Goal: Communication & Community: Answer question/provide support

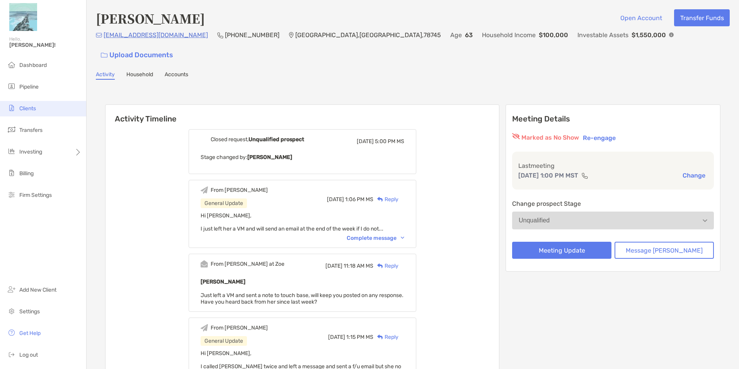
click at [31, 109] on span "Clients" at bounding box center [27, 108] width 17 height 7
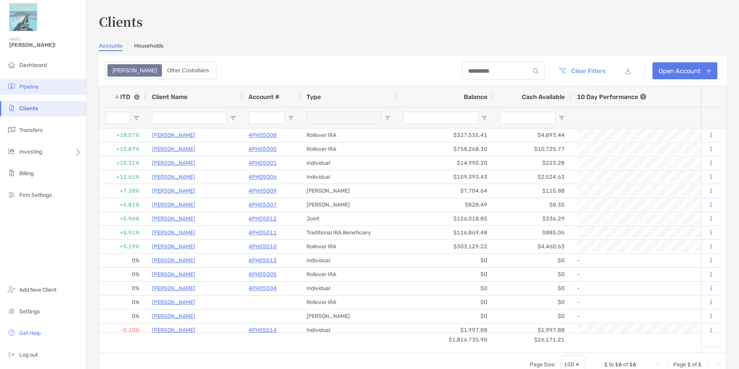
click at [27, 83] on li "Pipeline" at bounding box center [43, 86] width 86 height 15
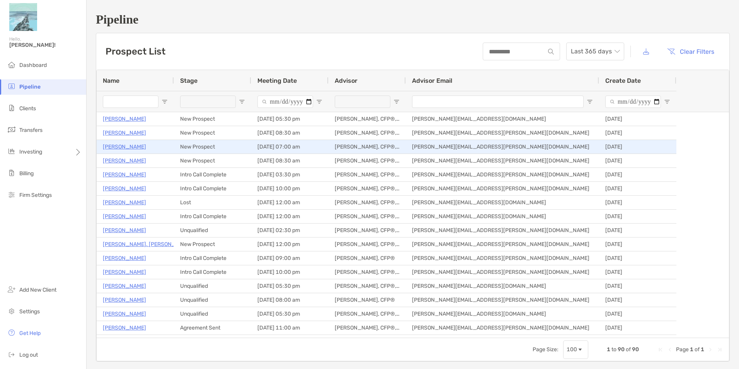
type input "**********"
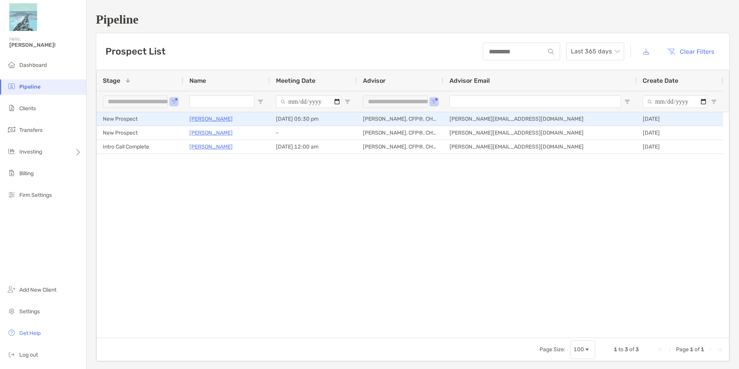
click at [211, 119] on p "[PERSON_NAME]" at bounding box center [210, 119] width 43 height 10
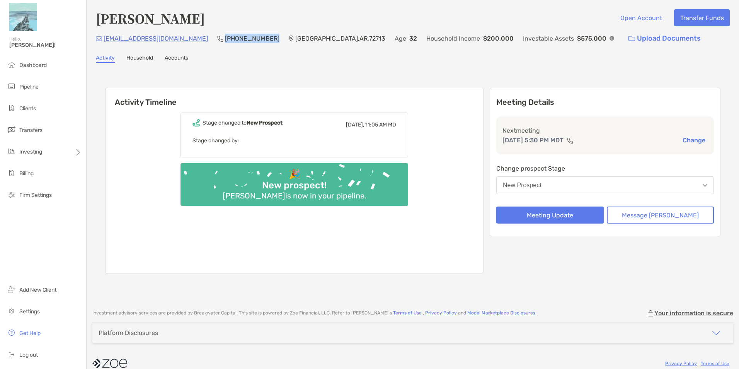
drag, startPoint x: 251, startPoint y: 40, endPoint x: 207, endPoint y: 46, distance: 44.5
click at [207, 46] on div "[EMAIL_ADDRESS][DOMAIN_NAME] (510) 501-[GEOGRAPHIC_DATA] Age [DEMOGRAPHIC_DATA]…" at bounding box center [413, 38] width 634 height 17
copy p "[PHONE_NUMBER]"
click at [313, 74] on div "Activity Timeline Stage changed to New Prospect [DATE], 11:05 AM MD Stage chang…" at bounding box center [413, 182] width 634 height 222
drag, startPoint x: 191, startPoint y: 41, endPoint x: 102, endPoint y: 47, distance: 89.2
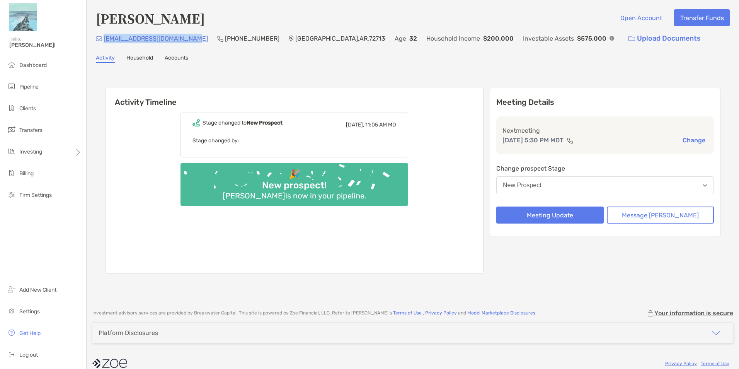
click at [102, 47] on div "[PERSON_NAME] Open Account Transfer Funds [EMAIL_ADDRESS][DOMAIN_NAME] (510) 50…" at bounding box center [413, 151] width 653 height 302
copy p "[EMAIL_ADDRESS][DOMAIN_NAME]"
drag, startPoint x: 266, startPoint y: 38, endPoint x: 360, endPoint y: 38, distance: 93.6
click at [360, 38] on div "[EMAIL_ADDRESS][DOMAIN_NAME] (510) 501-[GEOGRAPHIC_DATA] Age [DEMOGRAPHIC_DATA]…" at bounding box center [413, 38] width 634 height 17
copy div "[GEOGRAPHIC_DATA] , [GEOGRAPHIC_DATA] , 72713 Age [DEMOGRAPHIC_DATA]"
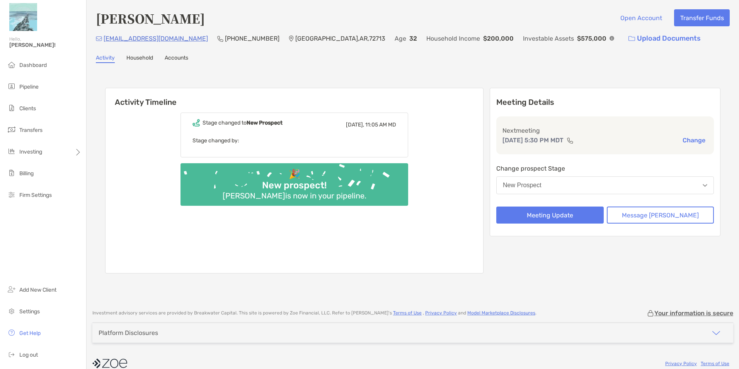
click at [546, 65] on div "[PERSON_NAME] Open Account Transfer Funds [EMAIL_ADDRESS][DOMAIN_NAME] (510) 50…" at bounding box center [413, 151] width 653 height 302
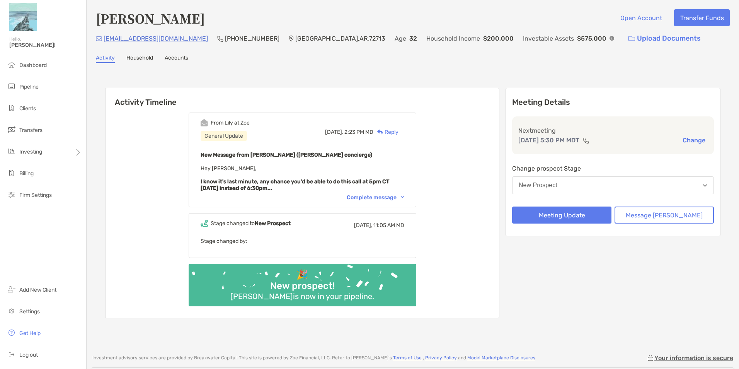
click at [386, 199] on div "Complete message" at bounding box center [376, 197] width 58 height 7
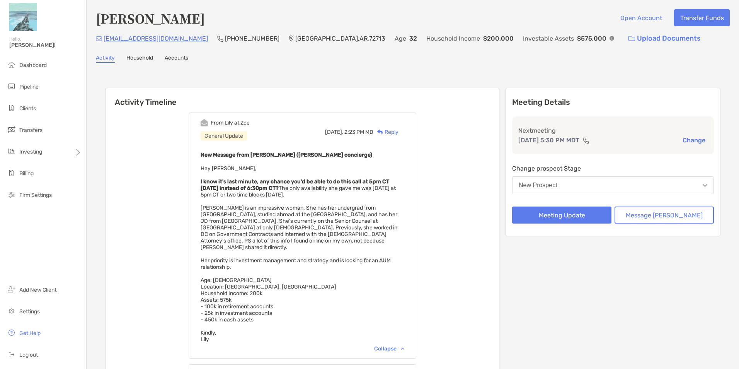
click at [399, 131] on div "Reply" at bounding box center [386, 132] width 25 height 8
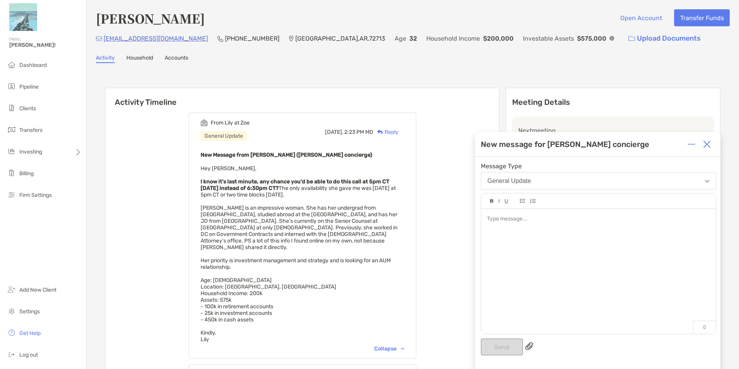
click at [557, 234] on div at bounding box center [598, 267] width 235 height 117
click at [497, 349] on button "Send" at bounding box center [502, 346] width 42 height 17
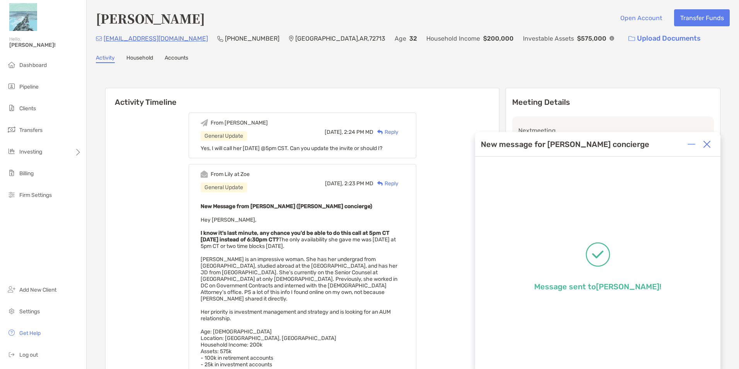
scroll to position [39, 0]
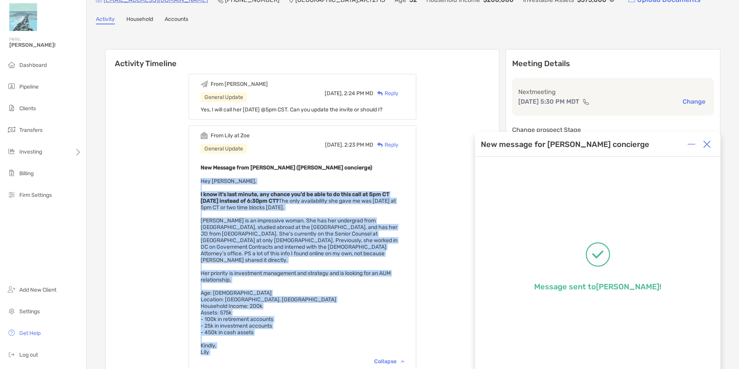
drag, startPoint x: 221, startPoint y: 350, endPoint x: 205, endPoint y: 179, distance: 172.0
click at [205, 179] on div "From [PERSON_NAME] at Zoe General Update [DATE], 2:23 PM MD Reply New Message f…" at bounding box center [303, 248] width 228 height 246
copy span "Hey [PERSON_NAME], I know it's last minute, any chance you'd be able to do this…"
